Goal: Find specific page/section: Find specific page/section

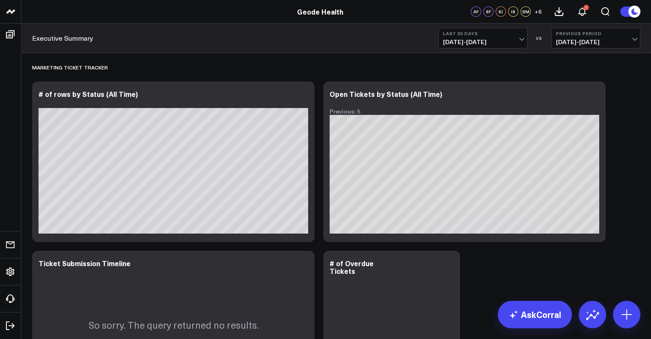
click at [504, 46] on button "Last 30 Days [DATE] - [DATE]" at bounding box center [482, 38] width 89 height 21
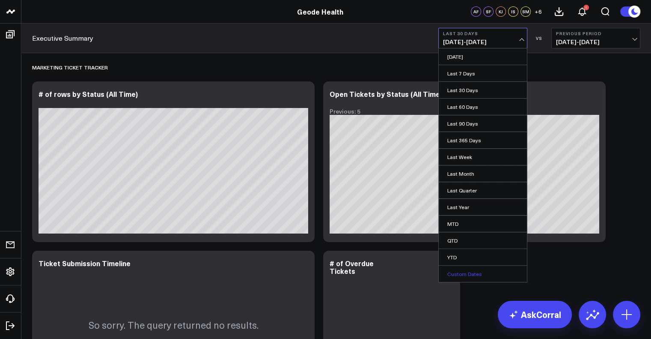
click at [462, 279] on link "Custom Dates" at bounding box center [483, 273] width 88 height 16
select select "7"
select select "2025"
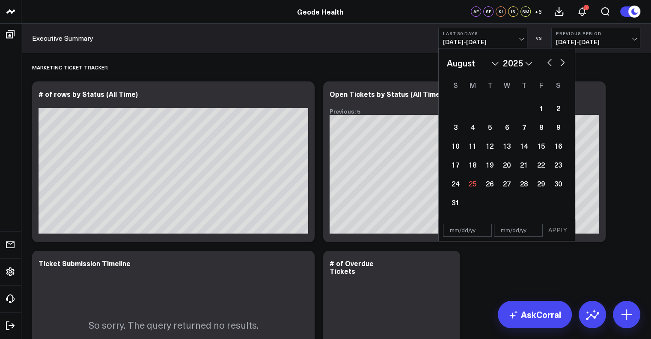
click at [552, 58] on button "button" at bounding box center [550, 62] width 9 height 10
select select "6"
select select "2025"
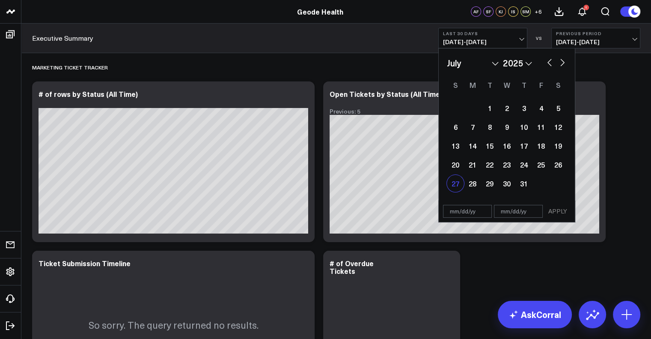
click at [457, 179] on div "27" at bounding box center [455, 183] width 17 height 17
type input "[DATE]"
select select "6"
select select "2025"
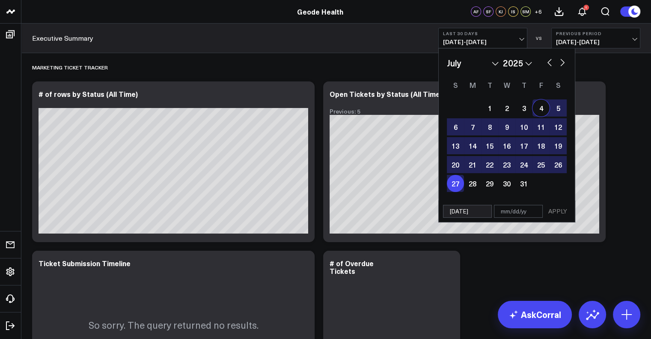
click at [564, 61] on button "button" at bounding box center [562, 62] width 9 height 10
select select "7"
select select "2025"
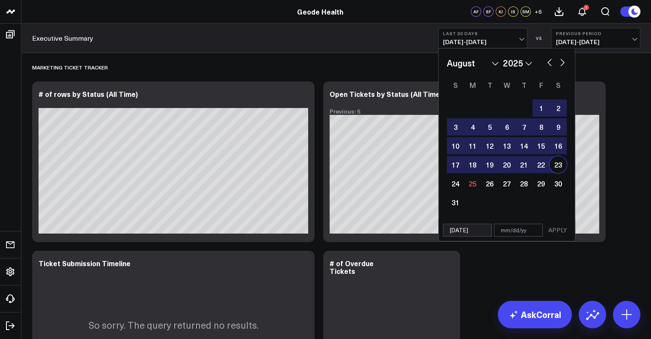
click at [558, 164] on div "23" at bounding box center [558, 164] width 17 height 17
type input "[DATE]"
select select "7"
select select "2025"
click at [565, 232] on button "APPLY" at bounding box center [558, 230] width 26 height 13
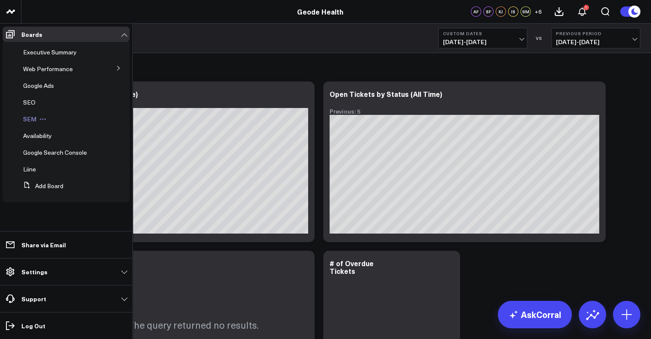
click at [26, 119] on span "SEM" at bounding box center [29, 119] width 13 height 8
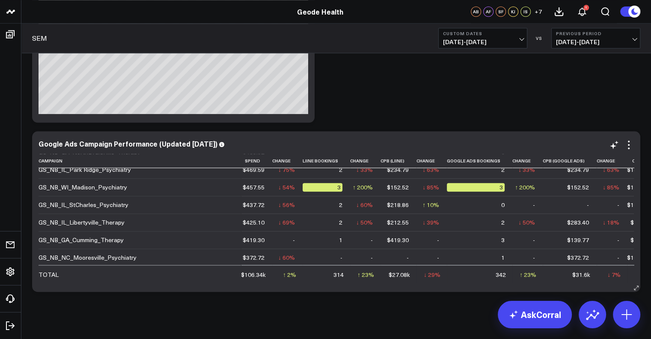
scroll to position [1065, 0]
